Goal: Download file/media

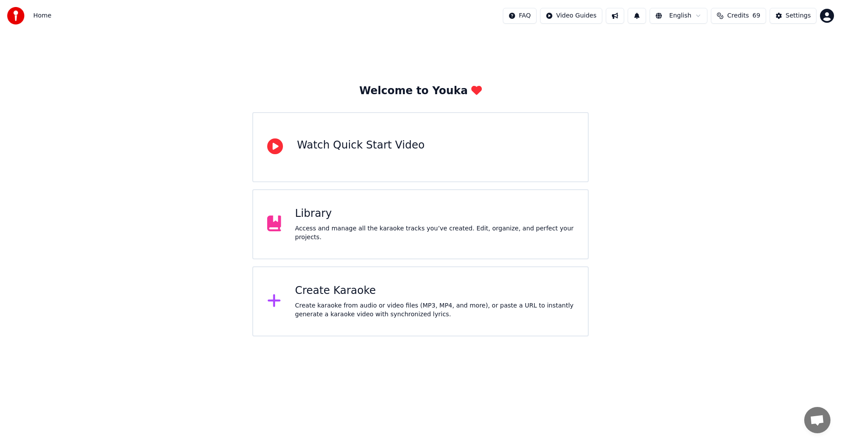
click at [359, 236] on div "Access and manage all the karaoke tracks you’ve created. Edit, organize, and pe…" at bounding box center [434, 233] width 279 height 18
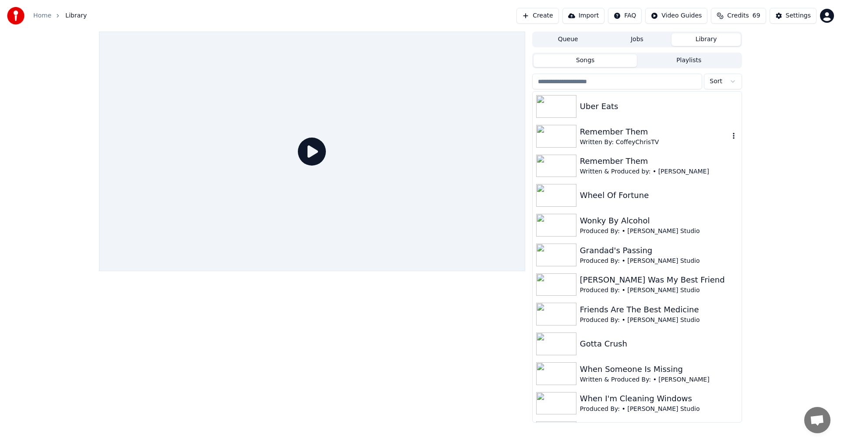
click at [613, 129] on div "Remember Them" at bounding box center [654, 132] width 149 height 12
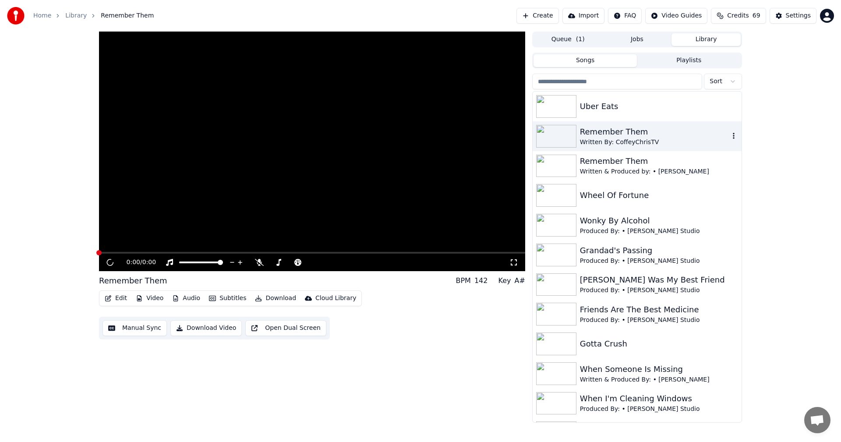
click at [613, 129] on div "Remember Them" at bounding box center [654, 132] width 149 height 12
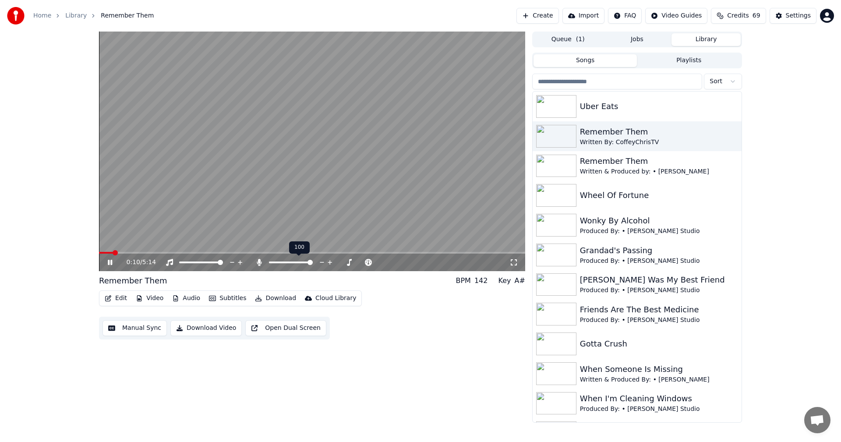
click at [313, 264] on span at bounding box center [309, 262] width 5 height 5
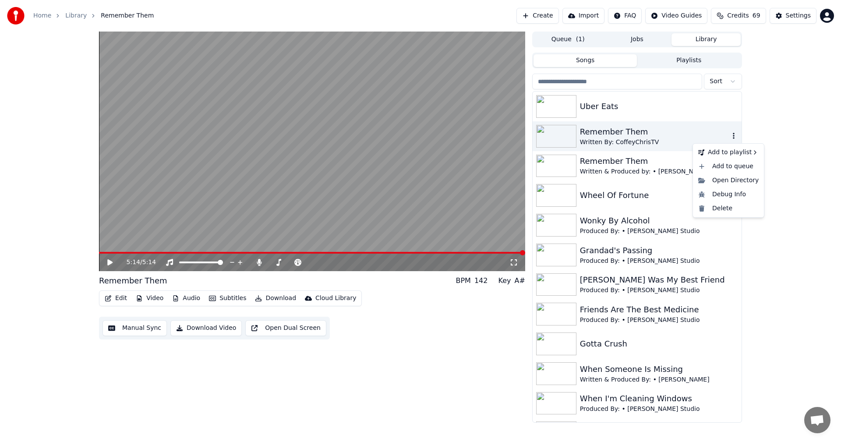
click at [729, 136] on icon "button" at bounding box center [733, 135] width 9 height 7
click at [596, 139] on div "Written By: CoffeyChrisTV" at bounding box center [654, 142] width 149 height 9
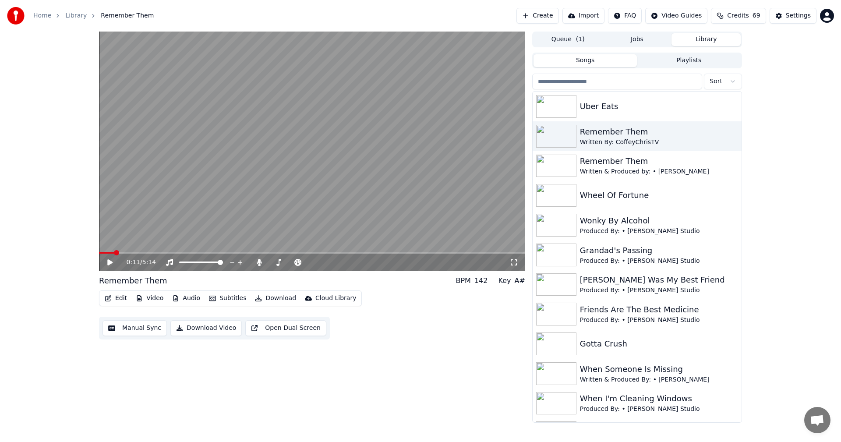
click at [114, 253] on span at bounding box center [106, 253] width 15 height 2
click at [104, 253] on span at bounding box center [101, 253] width 5 height 2
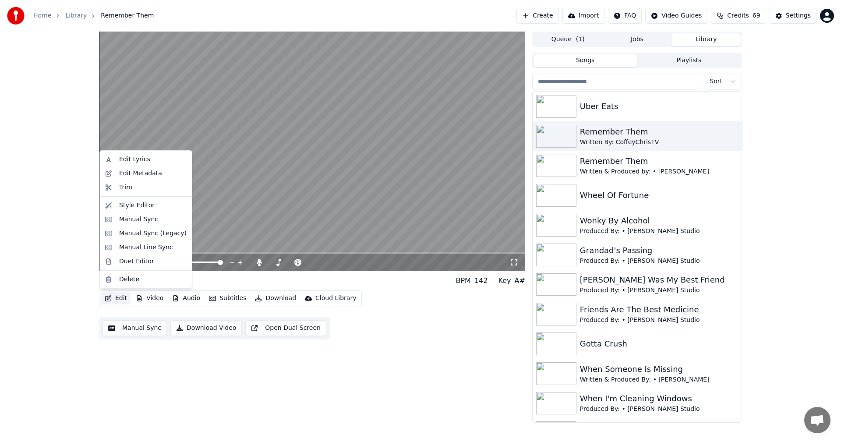
click at [116, 301] on button "Edit" at bounding box center [115, 298] width 29 height 12
click at [144, 175] on div "Edit Metadata" at bounding box center [140, 173] width 43 height 9
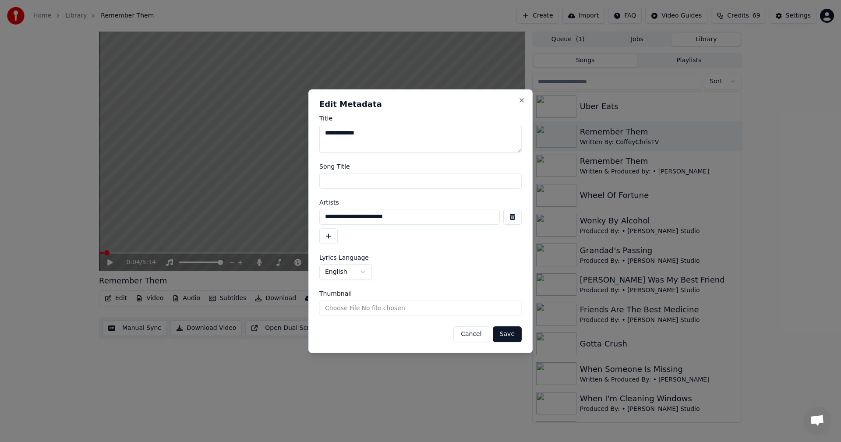
click at [399, 215] on input "**********" at bounding box center [409, 217] width 180 height 16
type input "**********"
click at [472, 337] on button "Cancel" at bounding box center [470, 334] width 35 height 16
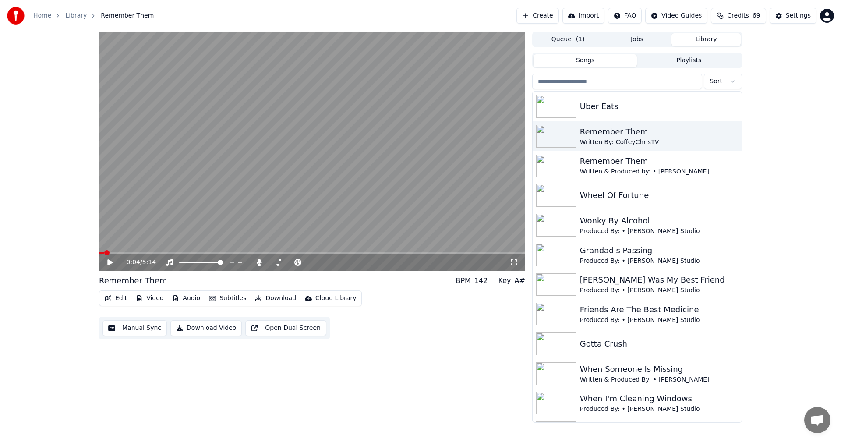
click at [265, 296] on button "Download" at bounding box center [275, 298] width 48 height 12
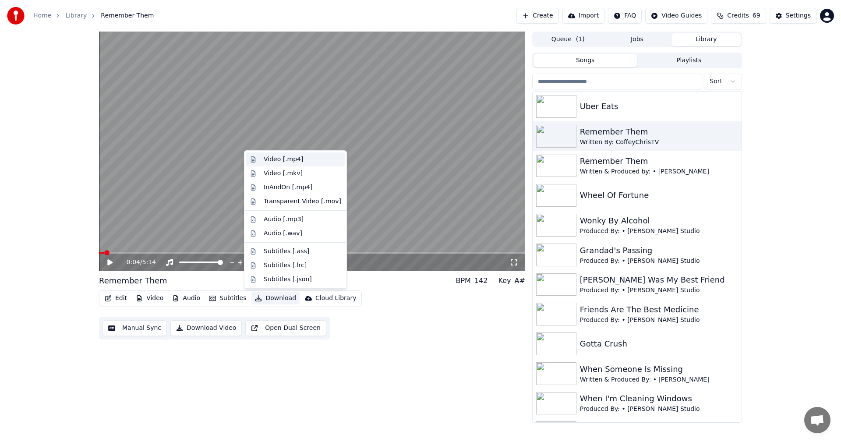
click at [290, 158] on div "Video [.mp4]" at bounding box center [283, 159] width 39 height 9
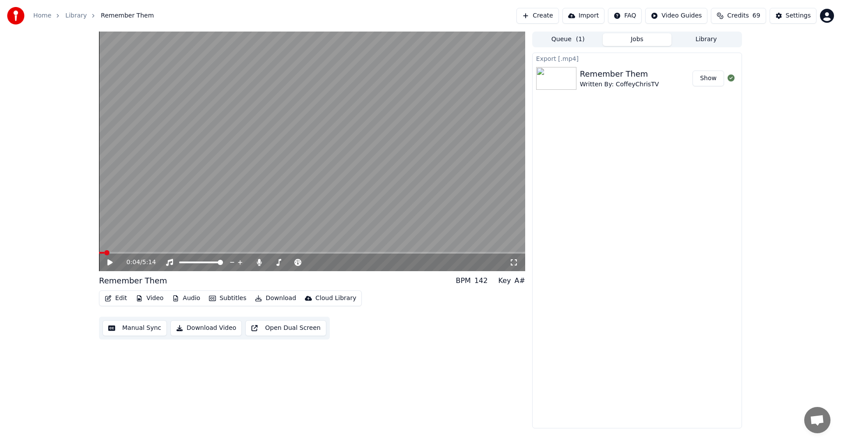
click at [706, 78] on button "Show" at bounding box center [708, 79] width 32 height 16
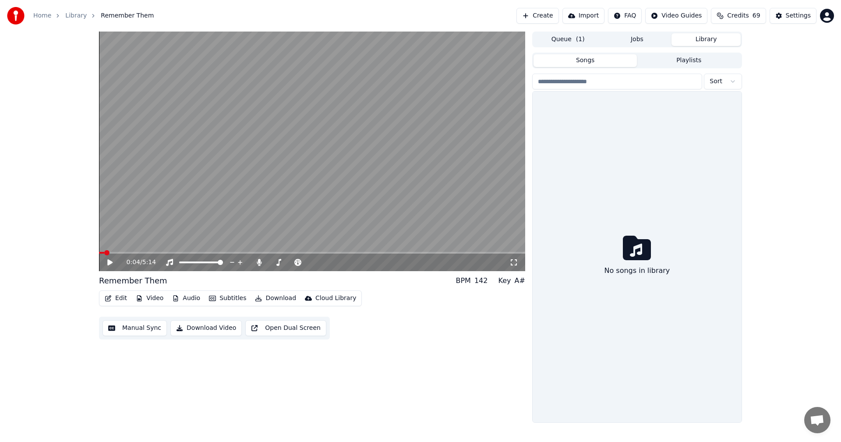
click at [699, 44] on button "Library" at bounding box center [705, 39] width 69 height 13
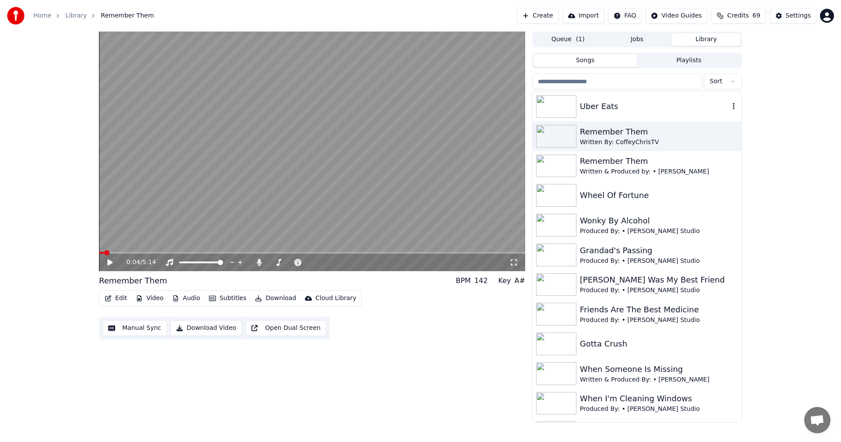
click at [593, 102] on div "Uber Eats" at bounding box center [654, 106] width 149 height 12
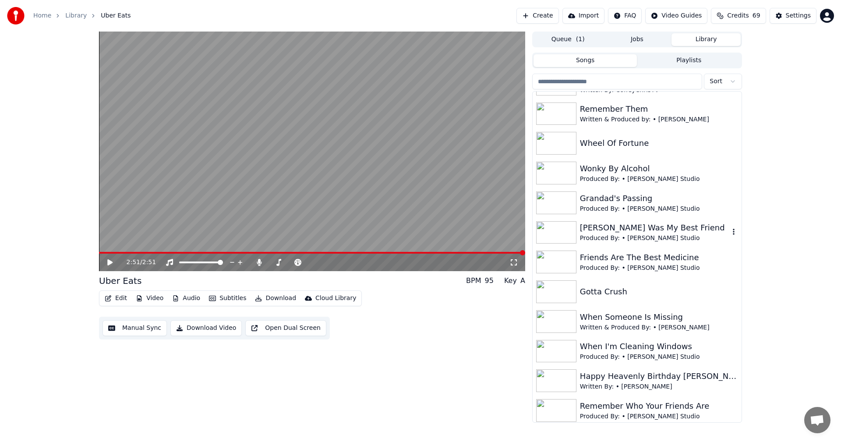
scroll to position [85, 0]
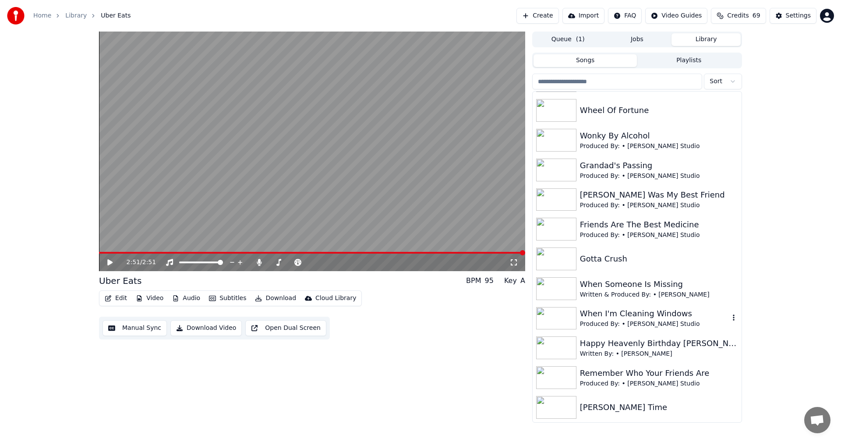
click at [626, 315] on div "When I'm Cleaning Windows" at bounding box center [654, 313] width 149 height 12
